Goal: Transaction & Acquisition: Download file/media

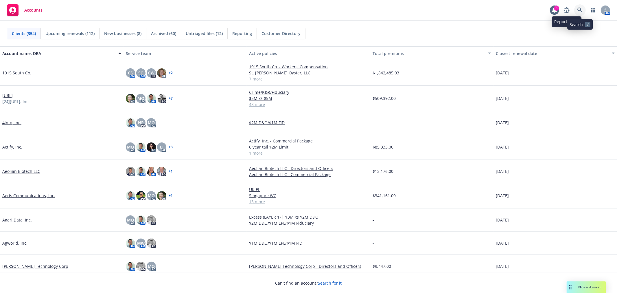
click at [580, 8] on icon at bounding box center [579, 10] width 5 height 5
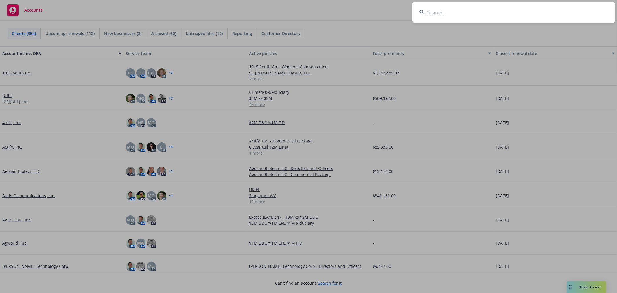
click at [453, 10] on input at bounding box center [514, 12] width 203 height 21
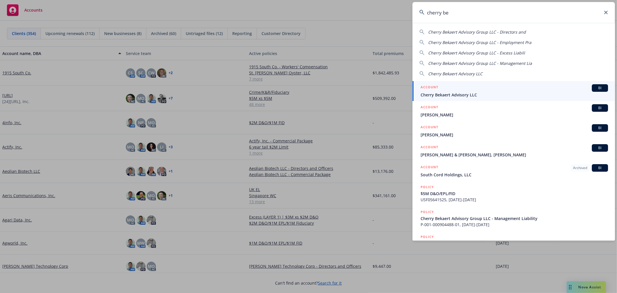
type input "cherry be"
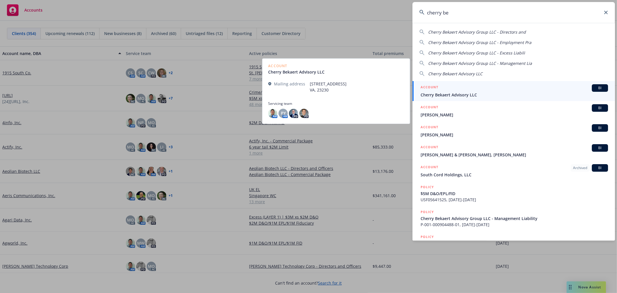
click at [482, 86] on div "ACCOUNT BI" at bounding box center [514, 88] width 187 height 8
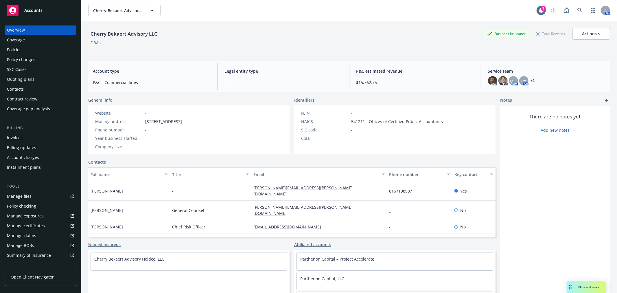
click at [23, 46] on div "Policies" at bounding box center [40, 49] width 67 height 9
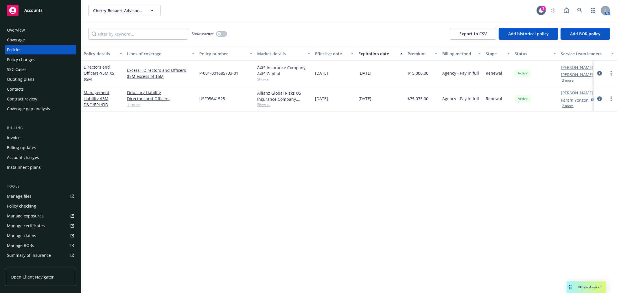
click at [89, 101] on div "Management Liability - $5M D&O/EPL/FID" at bounding box center [103, 98] width 39 height 18
click at [90, 99] on link "Management Liability - $5M D&O/EPL/FID" at bounding box center [97, 99] width 26 height 18
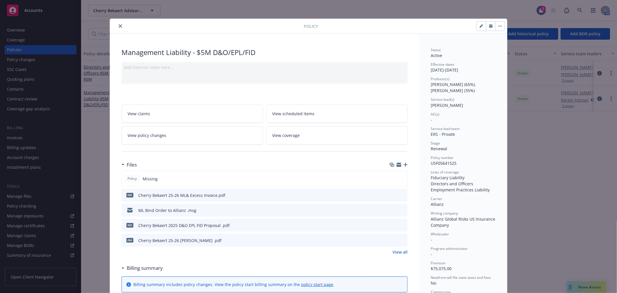
click at [402, 162] on div "Files" at bounding box center [265, 165] width 286 height 12
click at [404, 163] on icon "button" at bounding box center [406, 165] width 4 height 4
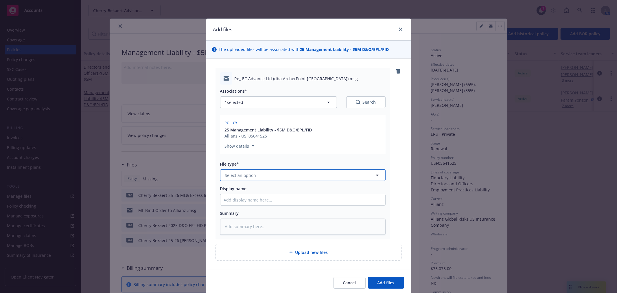
click at [253, 180] on button "Select an option" at bounding box center [302, 175] width 165 height 12
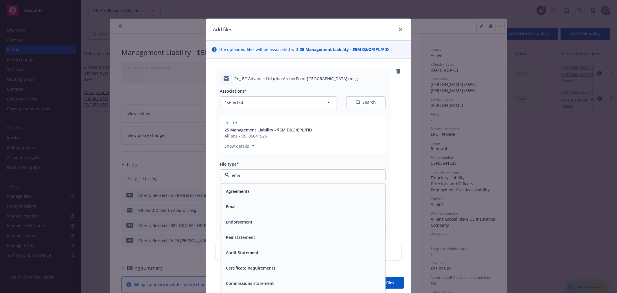
type input "emai"
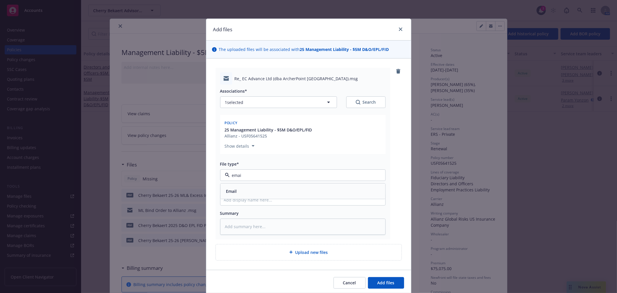
click at [250, 190] on div "Email" at bounding box center [303, 191] width 158 height 8
click at [244, 198] on input "Display name" at bounding box center [302, 199] width 165 height 11
type textarea "x"
type input "A"
drag, startPoint x: 292, startPoint y: 191, endPoint x: 230, endPoint y: 196, distance: 62.4
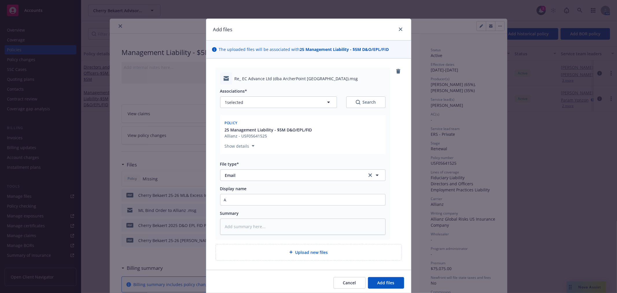
click at [230, 196] on div "Display name A" at bounding box center [302, 195] width 165 height 20
drag, startPoint x: 230, startPoint y: 198, endPoint x: 198, endPoint y: 198, distance: 32.1
click at [200, 193] on div "Add files The uploaded files will be associated with 25 Management Liability - …" at bounding box center [308, 146] width 617 height 293
paste input "Project Tribe 5 (Archer Point)"
type textarea "x"
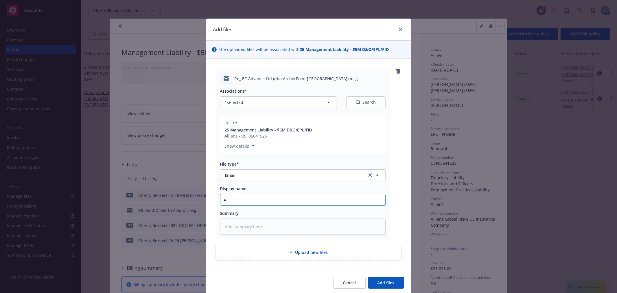
type input "Project Tribe 5 (Archer Point)"
type textarea "x"
type input "Project Tribe 5 (Archer Point)"
type textarea "x"
type input "Project Tribe 5 (Archer Point) -"
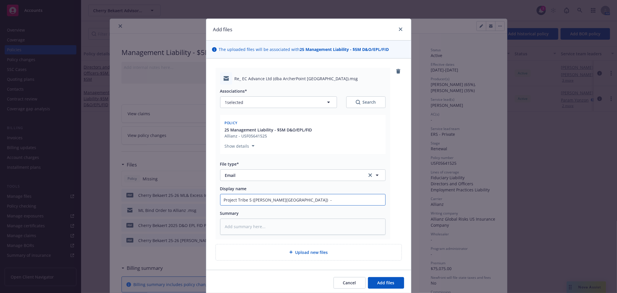
type textarea "x"
type input "Project Tribe 5 (Archer Point) -"
type textarea "x"
type input "Project Tribe 5 (Archer Point) - w"
type textarea "x"
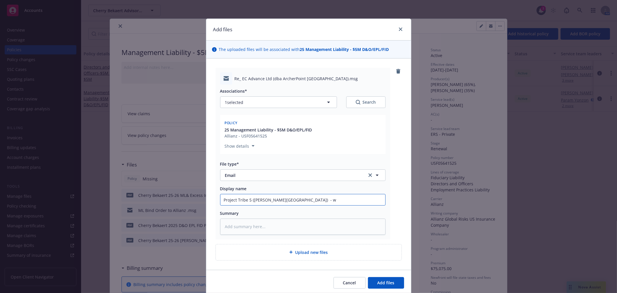
type input "Project Tribe 5 (Archer Point) - wh"
type textarea "x"
type input "Project Tribe 5 (Archer Point) - who"
type textarea "x"
type input "Project Tribe 5 (Archer Point) - whol"
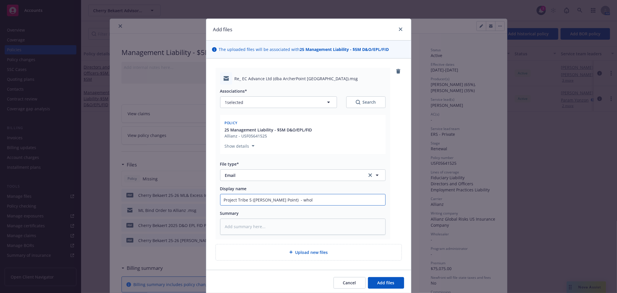
type textarea "x"
type input "Project Tribe 5 (Archer Point) - wholl"
type textarea "x"
type input "Project Tribe 5 (Archer Point) - wholly"
type textarea "x"
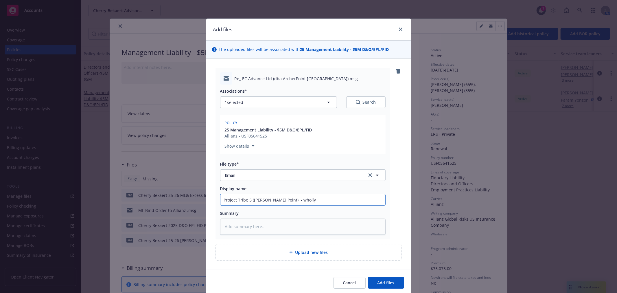
type input "Project Tribe 5 (Archer Point) - wholly"
type textarea "x"
type input "Project Tribe 5 (Archer Point) - wholly o"
type textarea "x"
type input "Project Tribe 5 (Archer Point) - wholly ow"
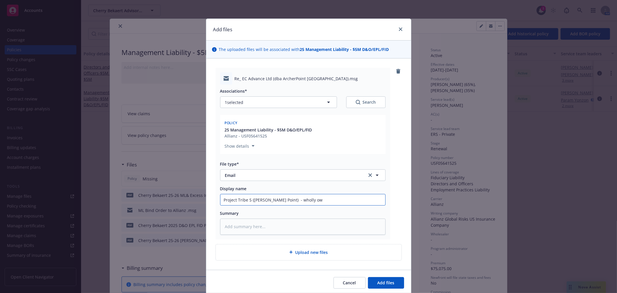
type textarea "x"
type input "Project Tribe 5 (Archer Point) - wholly own"
type textarea "x"
type input "Project Tribe 5 (Archer Point) - wholly owne"
type textarea "x"
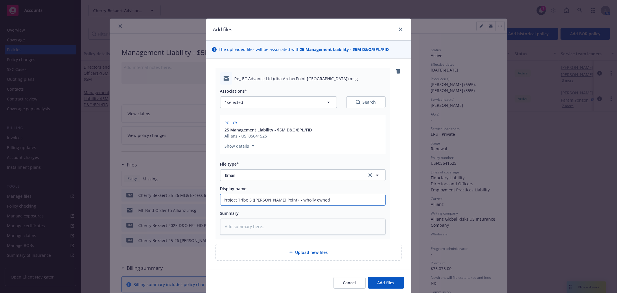
type input "Project Tribe 5 (Archer Point) - wholly owned"
type textarea "x"
type input "Project Tribe 5 (Archer Point) - wholly owned s"
type textarea "x"
type input "Project Tribe 5 (Archer Point) - wholly owned su"
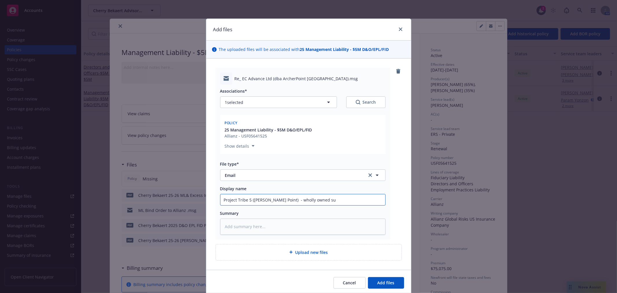
type textarea "x"
type input "Project Tribe 5 (Archer Point) - wholly owned sub"
click at [368, 277] on button "Add files" at bounding box center [386, 283] width 36 height 12
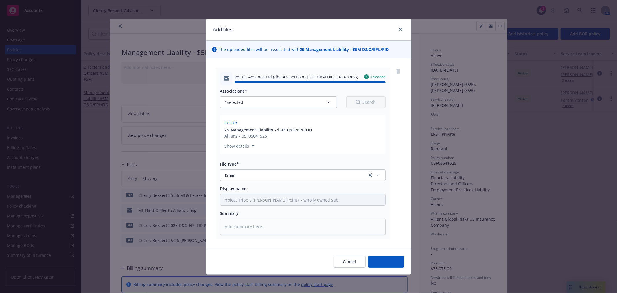
type textarea "x"
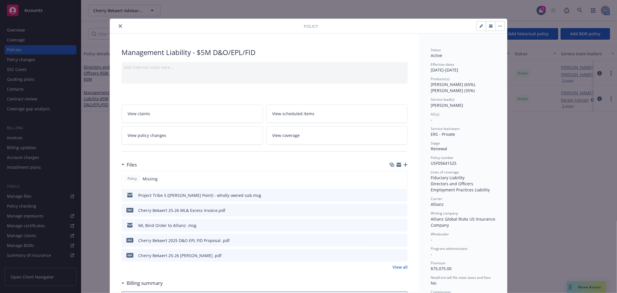
click at [117, 26] on button "close" at bounding box center [120, 26] width 7 height 7
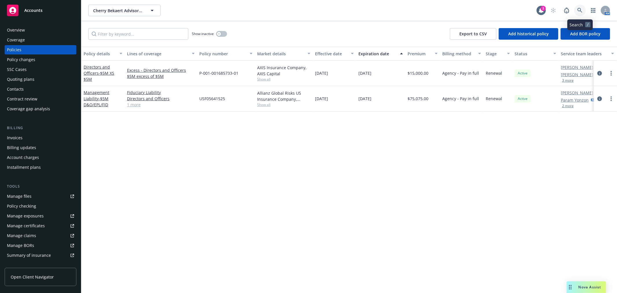
click at [582, 12] on icon at bounding box center [579, 10] width 5 height 5
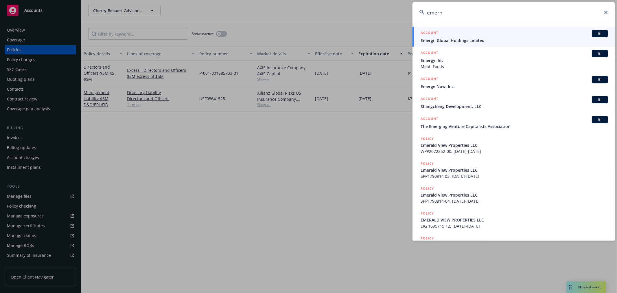
type input "emern"
click at [484, 38] on span "Emergn Global Holdings Limited" at bounding box center [514, 40] width 187 height 6
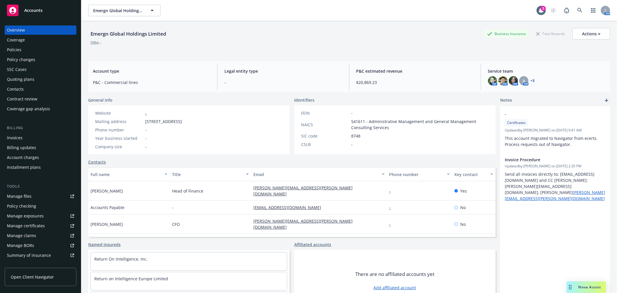
click at [41, 76] on div "Quoting plans" at bounding box center [40, 79] width 67 height 9
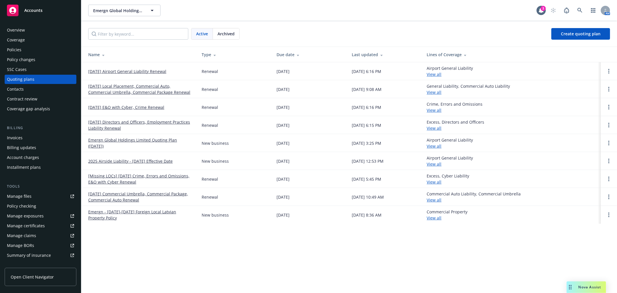
click at [224, 34] on span "Archived" at bounding box center [226, 34] width 17 height 6
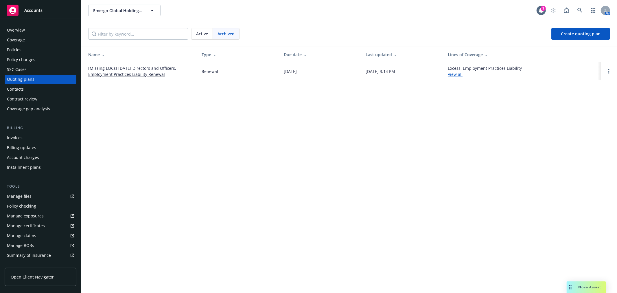
click at [126, 70] on link "[Missing LOCs] 09/17/24 Directors and Officers, Employment Practices Liability …" at bounding box center [140, 71] width 104 height 12
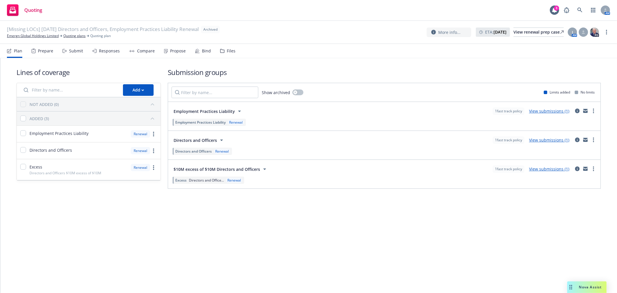
click at [218, 57] on div "[Missing LOCs] 09/17/24 Directors and Officers, Employment Practices Liability …" at bounding box center [308, 157] width 617 height 272
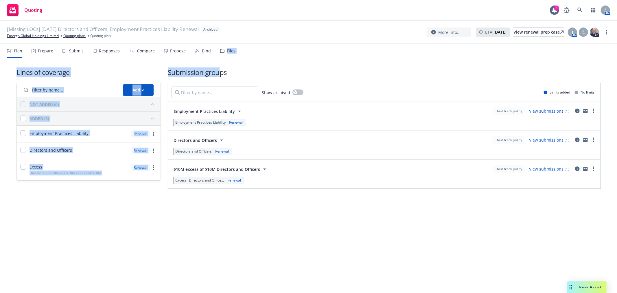
click at [222, 51] on icon at bounding box center [222, 51] width 4 height 4
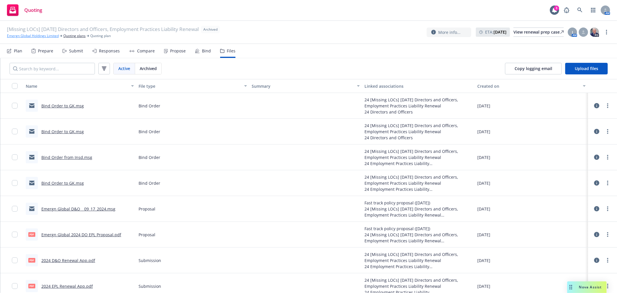
click at [31, 38] on link "Emergn Global Holdings Limited" at bounding box center [33, 35] width 52 height 5
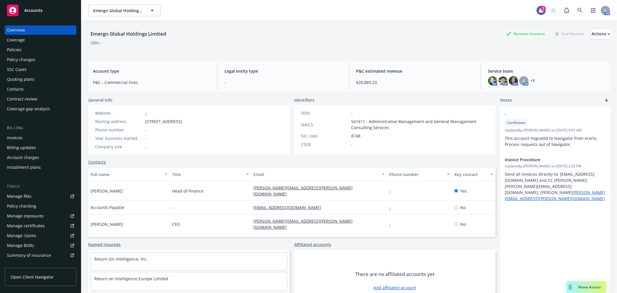
click at [16, 50] on div "Policies" at bounding box center [14, 49] width 14 height 9
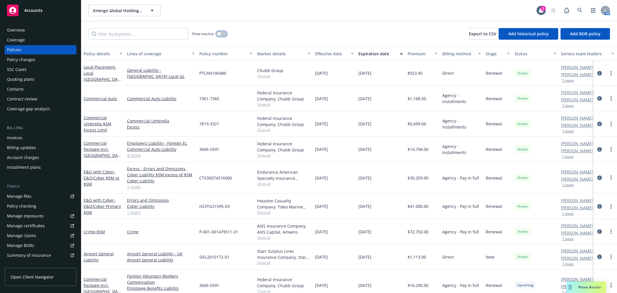
click at [226, 34] on button "button" at bounding box center [221, 34] width 11 height 6
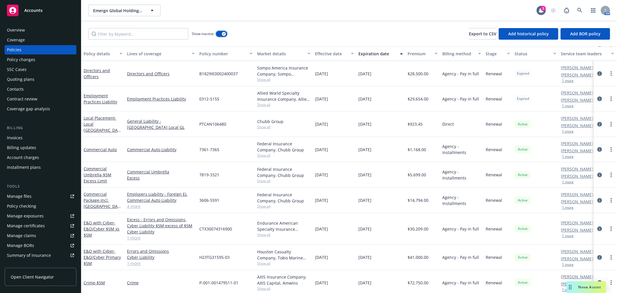
scroll to position [1566, 0]
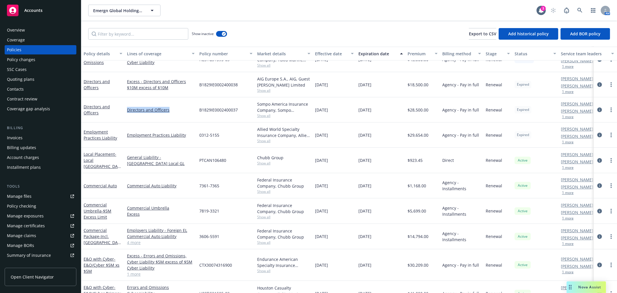
drag, startPoint x: 99, startPoint y: 110, endPoint x: 169, endPoint y: 97, distance: 71.6
click at [169, 97] on div "Crime - $2M Primary Crime 107952174 Travelers Casualty and Surety Company of Am…" at bounding box center [360, 218] width 558 height 393
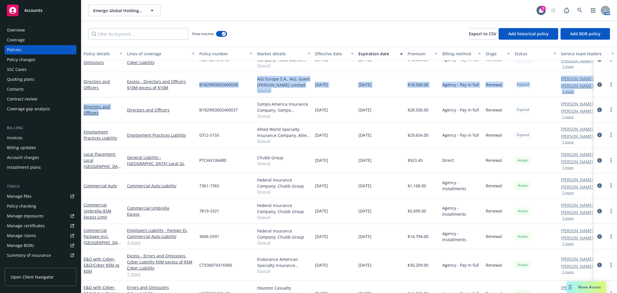
click at [169, 97] on div "Excess - Directors and Officers $10M excess of $10M" at bounding box center [161, 84] width 72 height 25
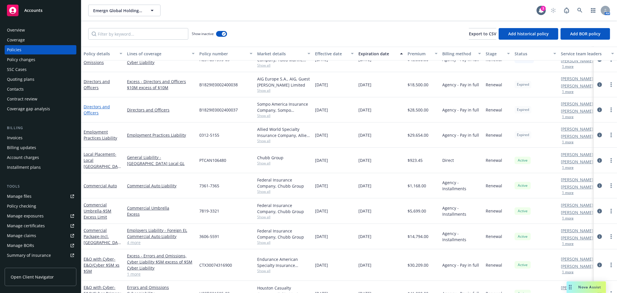
click at [104, 106] on link "Directors and Officers" at bounding box center [97, 110] width 26 height 12
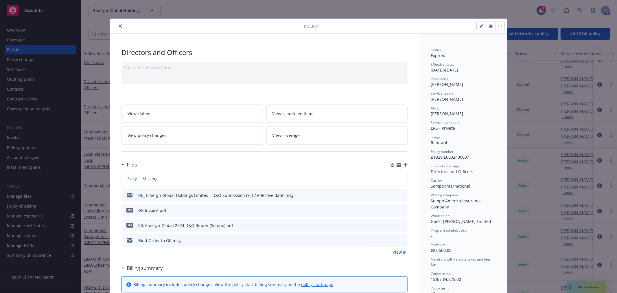
click at [397, 251] on link "View all" at bounding box center [400, 252] width 15 height 6
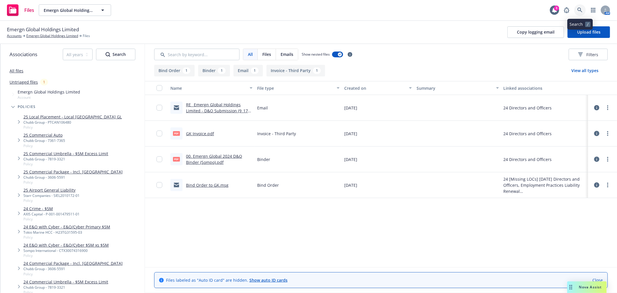
click at [582, 8] on icon at bounding box center [579, 10] width 5 height 5
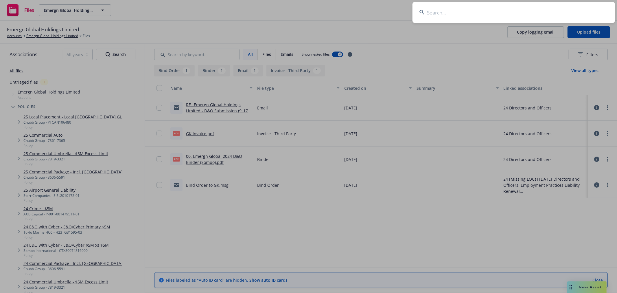
click at [506, 10] on input at bounding box center [514, 12] width 203 height 21
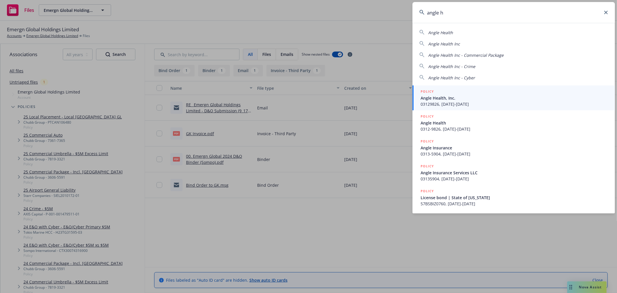
type input "angle h"
click at [484, 95] on div "POLICY Angle Health, Inc. 03129826, 11/09/2023-11/09/2024" at bounding box center [514, 98] width 187 height 19
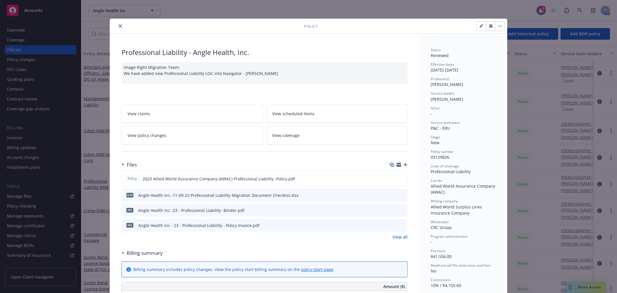
click at [119, 27] on icon "close" at bounding box center [120, 25] width 3 height 3
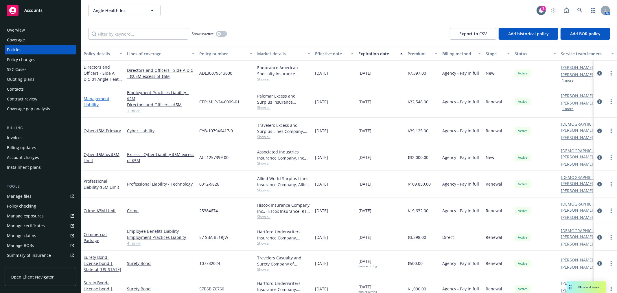
click at [96, 98] on link "Management Liability" at bounding box center [97, 102] width 26 height 12
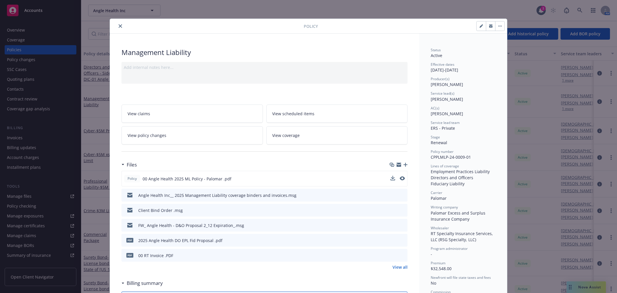
click at [187, 176] on span "00 Angle Health 2025 ML Policy - Palomar .pdf" at bounding box center [187, 179] width 89 height 6
click at [190, 181] on span "00 Angle Health 2025 ML Policy - Palomar .pdf" at bounding box center [187, 179] width 89 height 6
click at [397, 177] on div at bounding box center [398, 179] width 14 height 6
click at [399, 177] on icon "preview file" at bounding box center [401, 178] width 5 height 4
click at [117, 25] on button "close" at bounding box center [120, 26] width 7 height 7
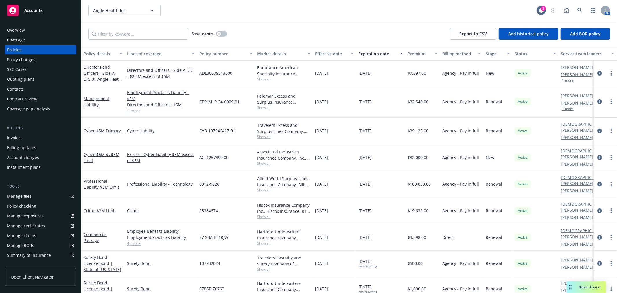
click at [13, 137] on div "Invoices" at bounding box center [15, 137] width 16 height 9
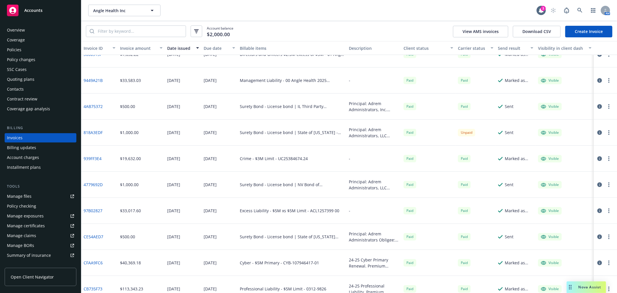
scroll to position [323, 0]
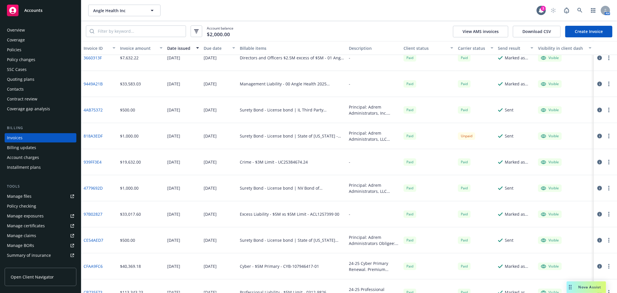
drag, startPoint x: 103, startPoint y: 83, endPoint x: 98, endPoint y: 83, distance: 4.3
click at [101, 83] on div "9449A21B" at bounding box center [99, 84] width 36 height 26
click at [95, 83] on link "9449A21B" at bounding box center [93, 84] width 19 height 6
click at [18, 49] on div "Policies" at bounding box center [14, 49] width 14 height 9
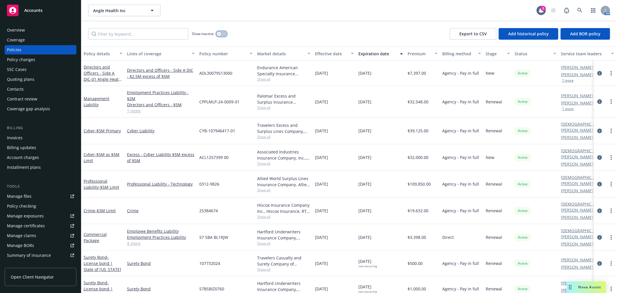
click at [224, 34] on button "button" at bounding box center [221, 34] width 11 height 6
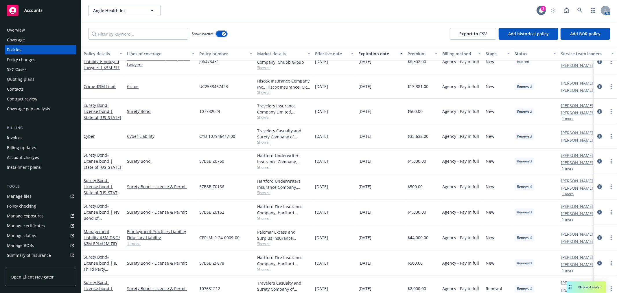
scroll to position [321, 0]
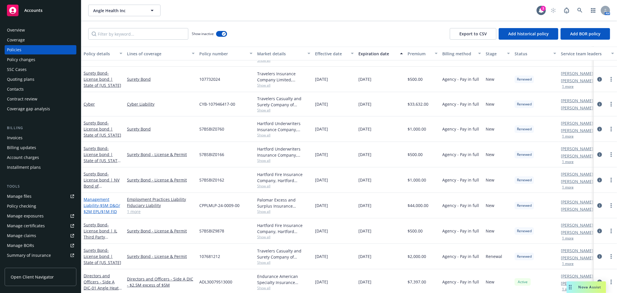
click at [99, 204] on span "- $5M D&O/ $2M EPL/$1M FID" at bounding box center [102, 209] width 36 height 12
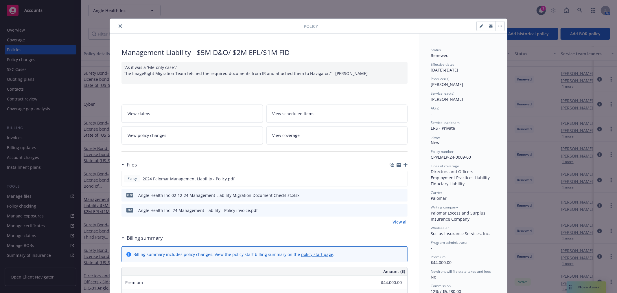
click at [232, 207] on div "Angle Health Inc -24 Management Liability - Policy invoice.pdf" at bounding box center [197, 210] width 119 height 6
click at [400, 209] on icon "preview file" at bounding box center [402, 210] width 5 height 4
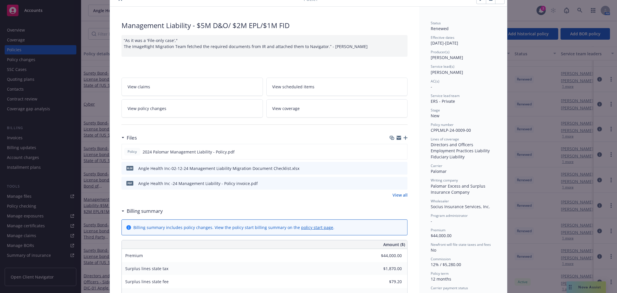
scroll to position [64, 0]
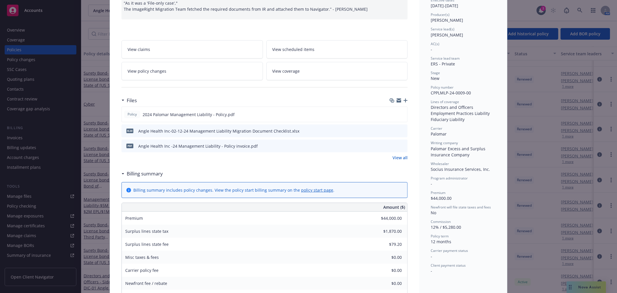
click at [392, 146] on icon "download file" at bounding box center [392, 145] width 5 height 5
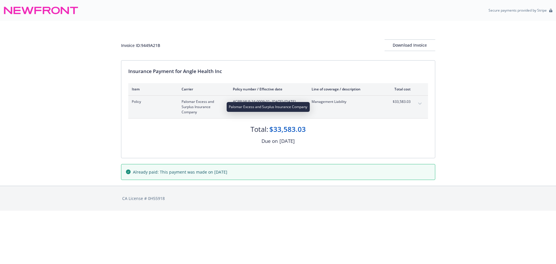
click at [212, 102] on span "Palomar Excess and Surplus Insurance Company" at bounding box center [202, 107] width 42 height 16
click at [417, 103] on button "expand content" at bounding box center [419, 103] width 9 height 9
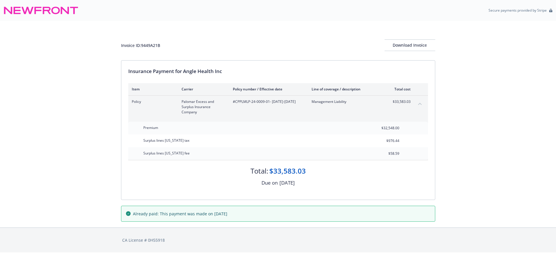
click at [69, 181] on div "Invoice ID: 9449A21B Download Invoice Insurance Payment for Angle Health Inc It…" at bounding box center [278, 124] width 556 height 206
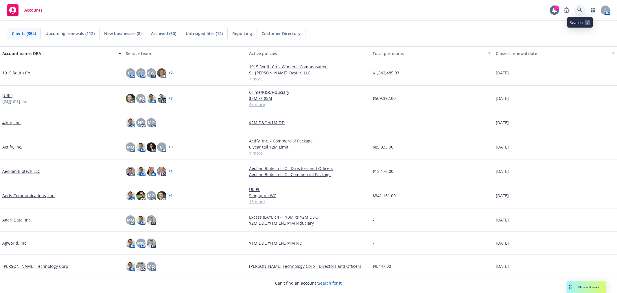
click at [584, 8] on link at bounding box center [580, 10] width 12 height 12
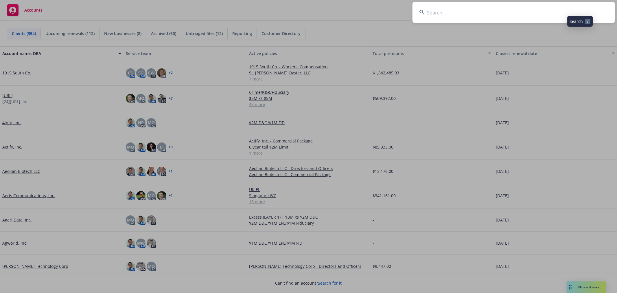
click at [555, 14] on input at bounding box center [514, 12] width 203 height 21
type input "angle health"
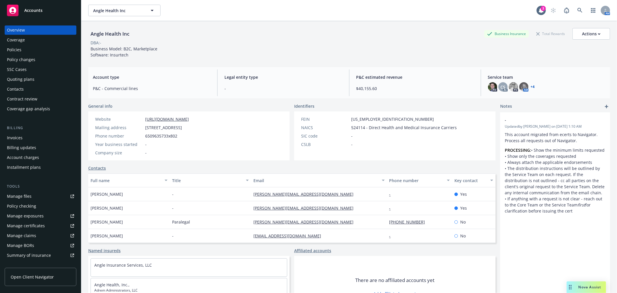
click at [27, 78] on div "Quoting plans" at bounding box center [20, 79] width 27 height 9
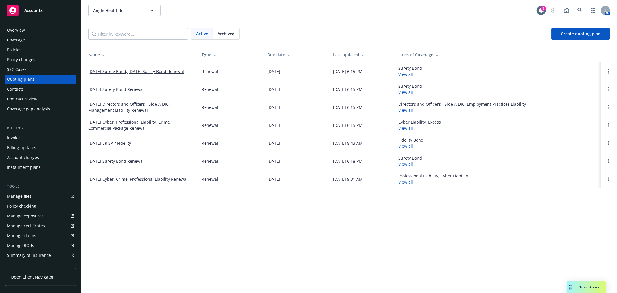
click at [22, 49] on div "Policies" at bounding box center [40, 49] width 67 height 9
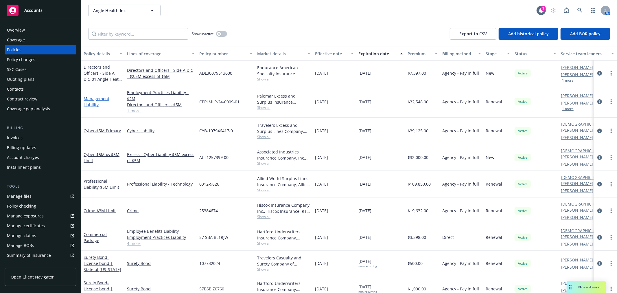
click at [90, 99] on link "Management Liability" at bounding box center [97, 102] width 26 height 12
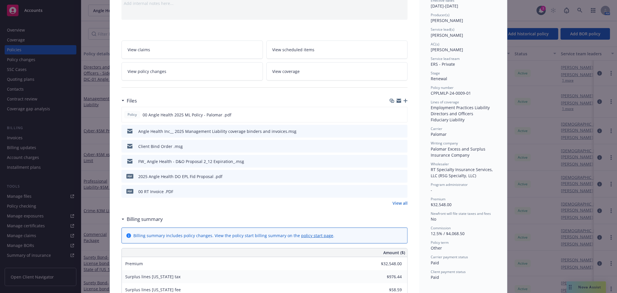
scroll to position [64, 0]
click at [391, 128] on icon "download file" at bounding box center [392, 130] width 5 height 5
click at [392, 192] on icon "download file" at bounding box center [392, 192] width 5 height 1
click at [79, 28] on div "Policy Management Liability Add internal notes here... View claims View schedul…" at bounding box center [308, 146] width 617 height 293
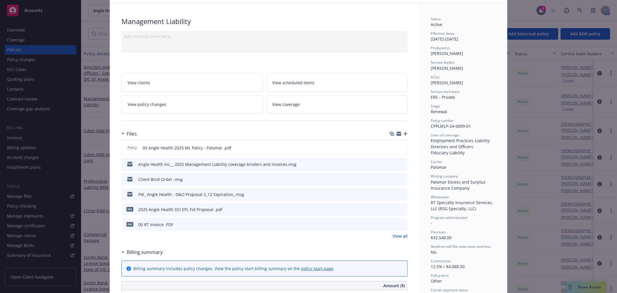
scroll to position [0, 0]
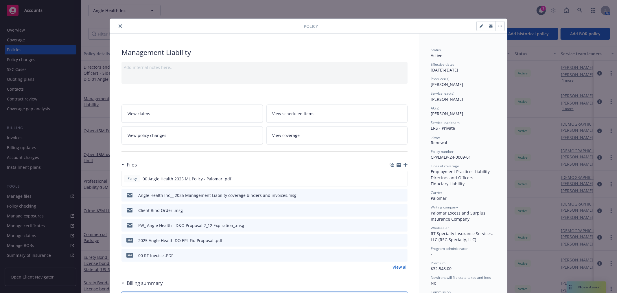
click at [119, 26] on icon "close" at bounding box center [120, 25] width 3 height 3
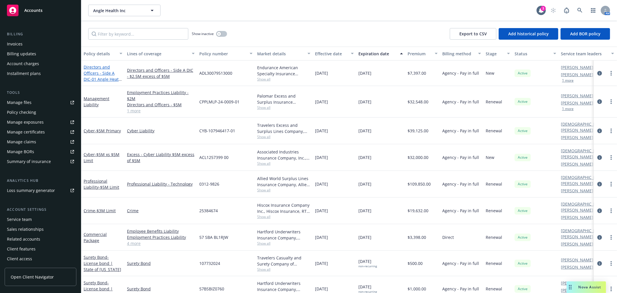
click at [105, 68] on link "Directors and Officers - Side A DIC - 01 Angle Heath 2025 $2.5M xs $5M D&O Side…" at bounding box center [103, 82] width 38 height 36
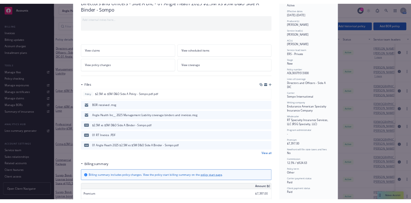
scroll to position [64, 0]
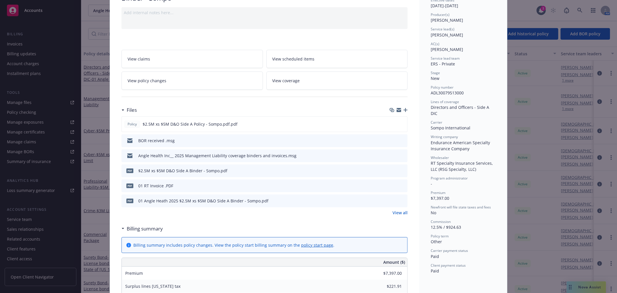
click at [391, 185] on icon "download file" at bounding box center [393, 184] width 4 height 3
